Goal: Obtain resource: Download file/media

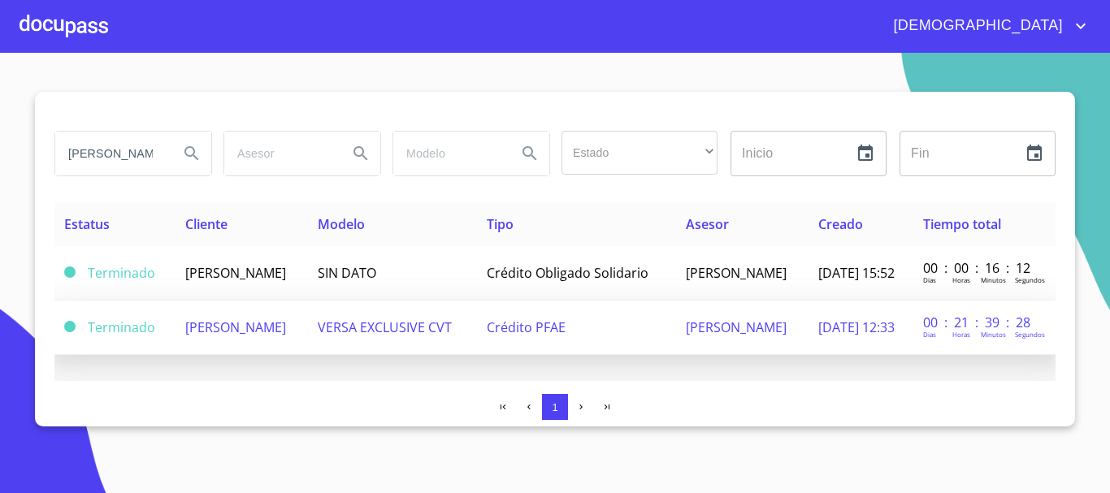
click at [566, 336] on span "Crédito PFAE" at bounding box center [526, 328] width 79 height 18
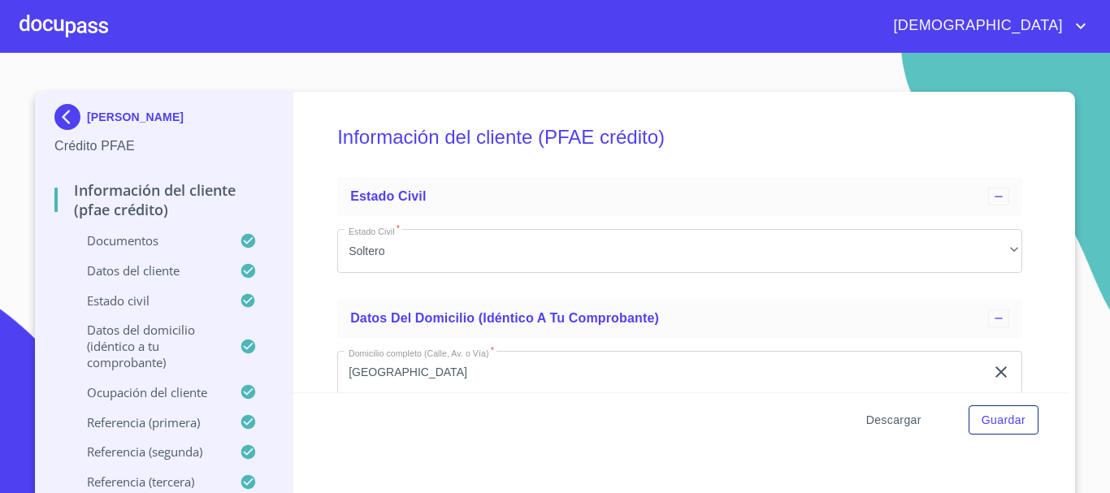
click at [890, 423] on span "Descargar" at bounding box center [893, 420] width 55 height 20
